Goal: Information Seeking & Learning: Learn about a topic

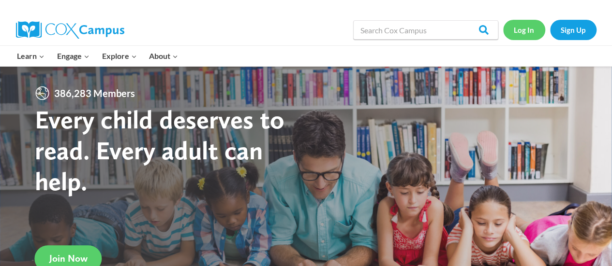
click at [525, 29] on link "Log In" at bounding box center [524, 30] width 42 height 20
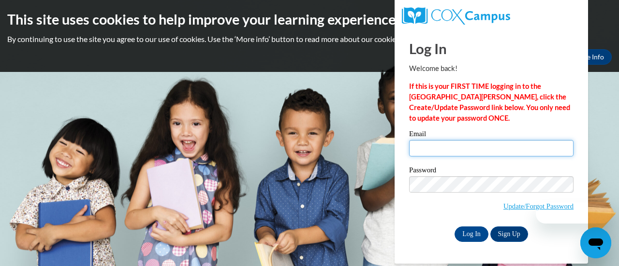
click at [479, 142] on input "Email" at bounding box center [491, 148] width 164 height 16
type input "acapehart2@daltonstate.edu"
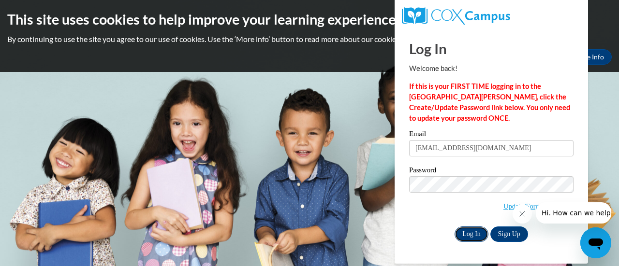
click at [477, 230] on input "Log In" at bounding box center [472, 234] width 34 height 15
click at [467, 231] on input "Log In" at bounding box center [472, 234] width 34 height 15
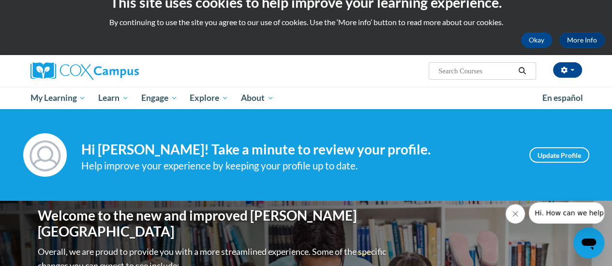
scroll to position [9, 0]
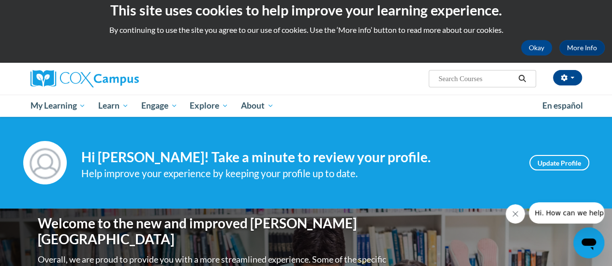
click at [473, 78] on input "Search..." at bounding box center [475, 79] width 77 height 12
paste input "[URL][DOMAIN_NAME]"
type input "h"
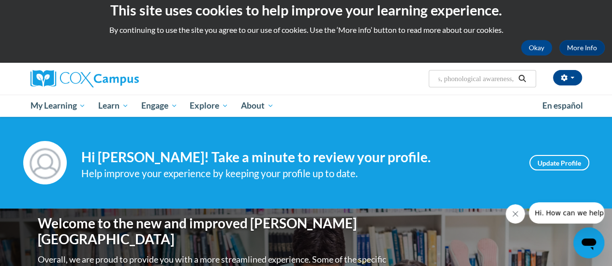
type input "early literacy print awareness, phonological awareness,"
click at [480, 81] on input "early literacy print awareness, phonological awareness," at bounding box center [475, 79] width 77 height 12
click at [523, 79] on icon "Search" at bounding box center [521, 78] width 9 height 7
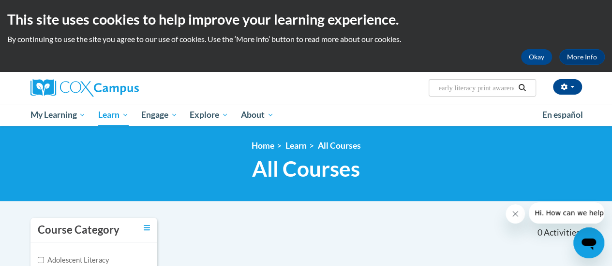
click at [512, 90] on input "early literacy print awareness, phonological awareness," at bounding box center [475, 88] width 77 height 12
click at [497, 83] on input "early literacy print awareness, phonological awareness, alaphabet" at bounding box center [475, 88] width 77 height 12
click at [499, 88] on input "early literacy print awareness, phonological awareness, alaphabet" at bounding box center [475, 88] width 77 height 12
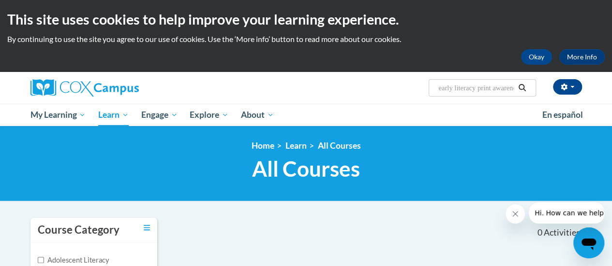
click at [494, 87] on input "early literacy print awareness, phonological awareness, alphabet" at bounding box center [475, 88] width 77 height 12
type input "early literacy print awareness, phonological awareness, alphabet knowledge"
click at [497, 90] on input "early literacy print awareness, phonological awareness, alphabet knowledge" at bounding box center [475, 88] width 77 height 12
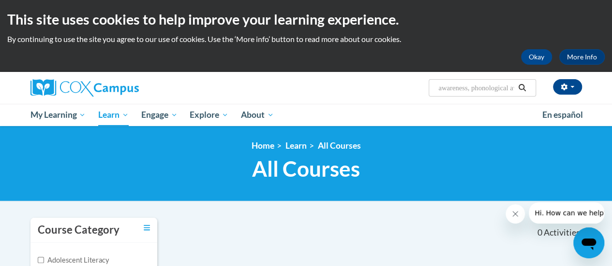
click at [501, 91] on input "awareness, phonological awareness, alphabet knowledge" at bounding box center [475, 88] width 77 height 12
click at [503, 93] on input "gical awareness, alphabet knowledge" at bounding box center [475, 88] width 77 height 12
click at [503, 93] on input "abet knowledge" at bounding box center [475, 88] width 77 height 12
type input "a"
paste input "Early Literacy: Print Awareness, Phonological Awareness, and Alphabet Knowledge"
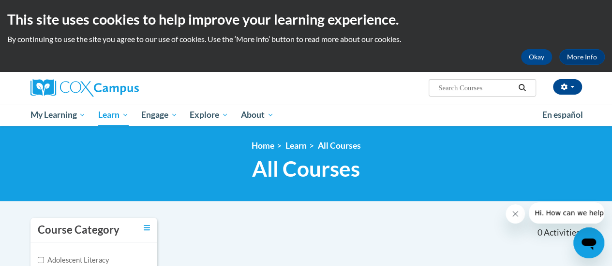
type input "Early Literacy: Print Awareness, Phonological Awareness, and Alphabet Knowledge"
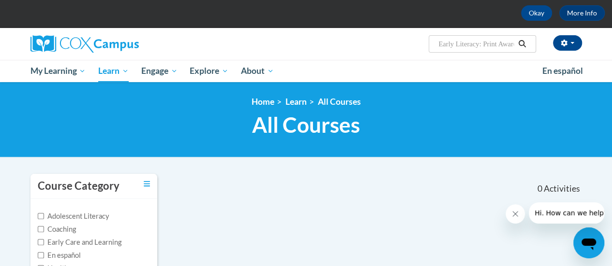
scroll to position [44, 0]
